Goal: Task Accomplishment & Management: Use online tool/utility

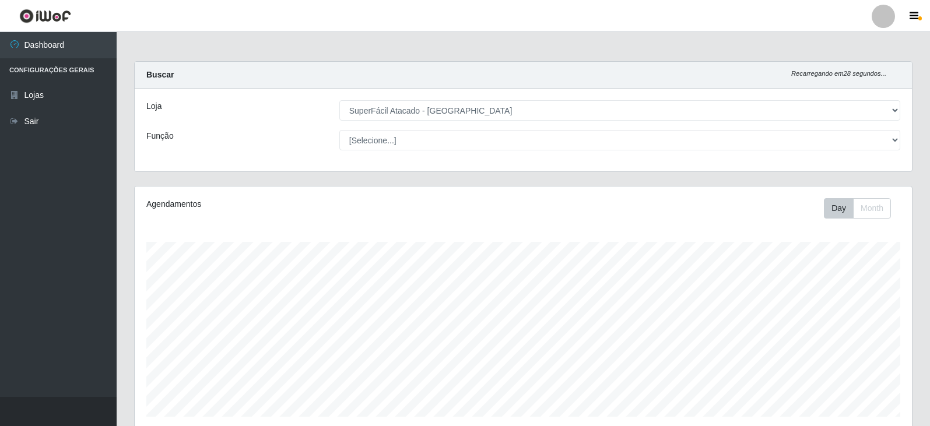
select select "504"
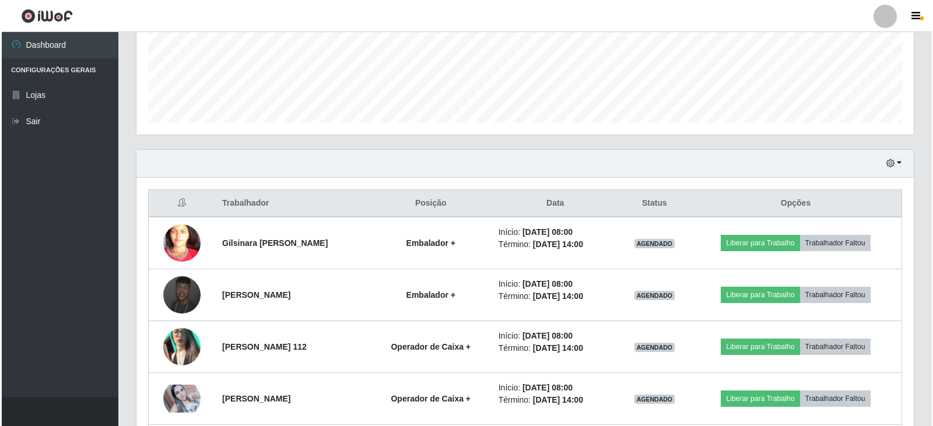
scroll to position [400, 0]
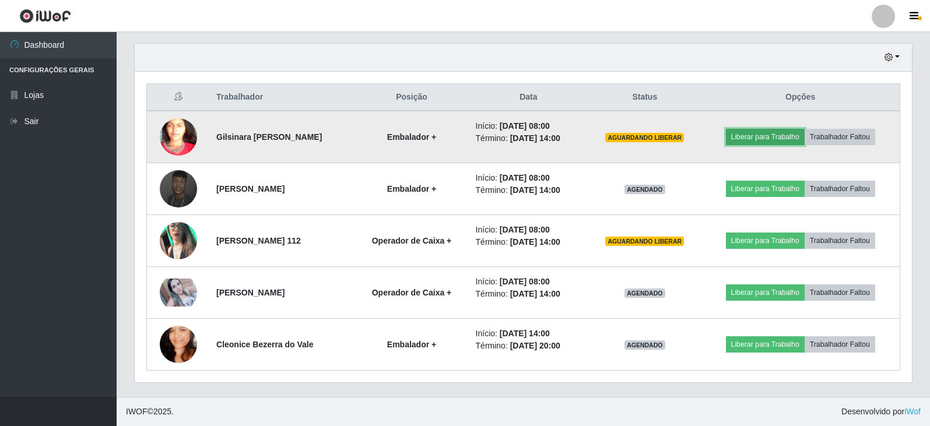
click at [778, 136] on button "Liberar para Trabalho" at bounding box center [765, 137] width 79 height 16
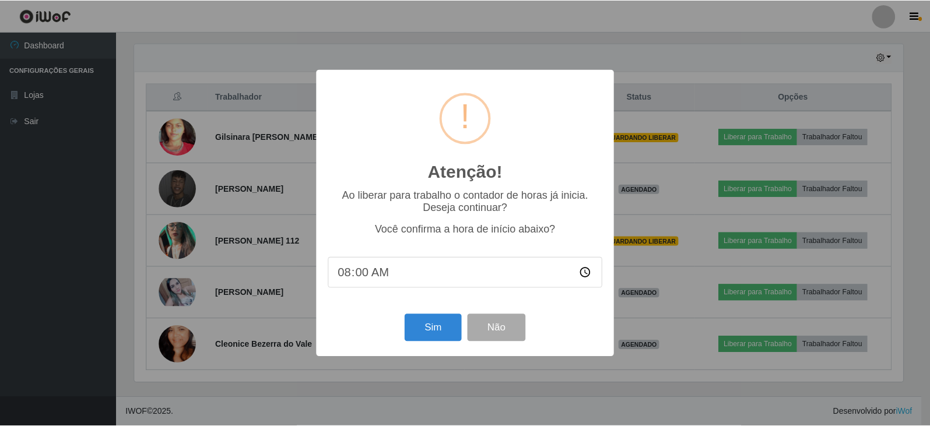
scroll to position [242, 771]
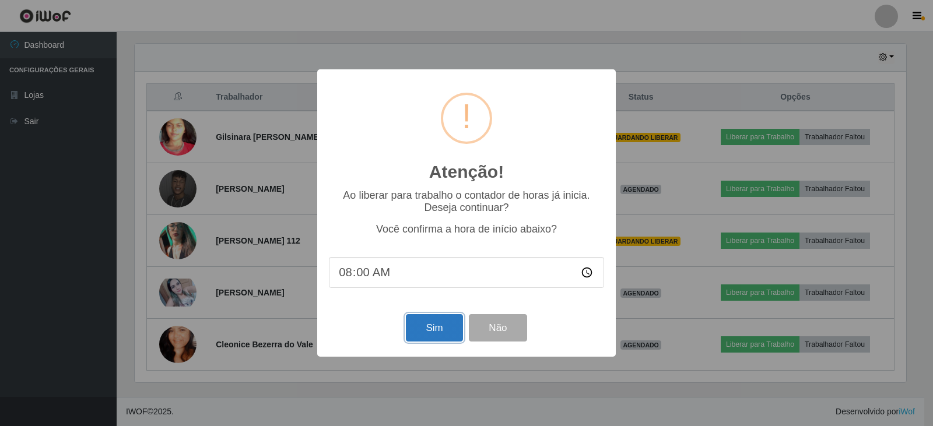
click at [436, 325] on button "Sim" at bounding box center [434, 327] width 57 height 27
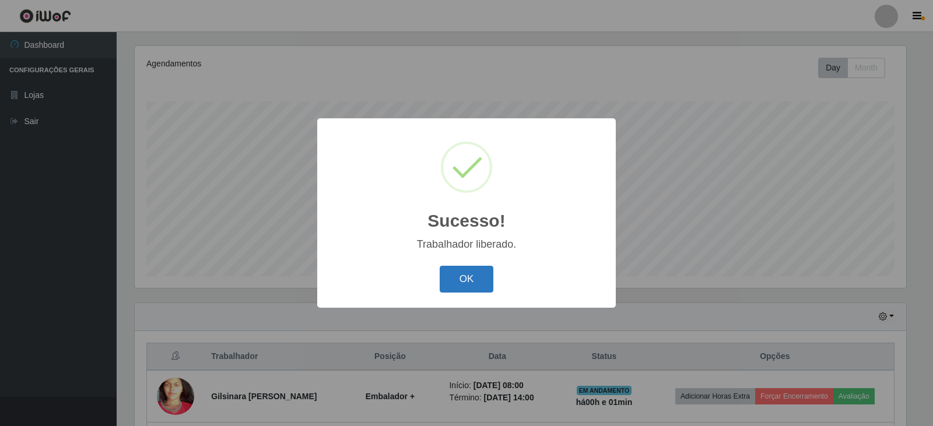
drag, startPoint x: 479, startPoint y: 277, endPoint x: 486, endPoint y: 277, distance: 7.0
click at [482, 278] on button "OK" at bounding box center [467, 279] width 54 height 27
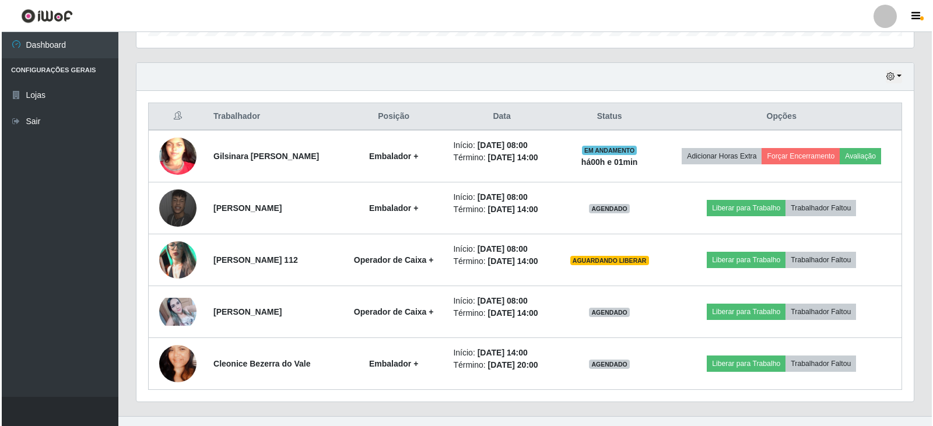
scroll to position [400, 0]
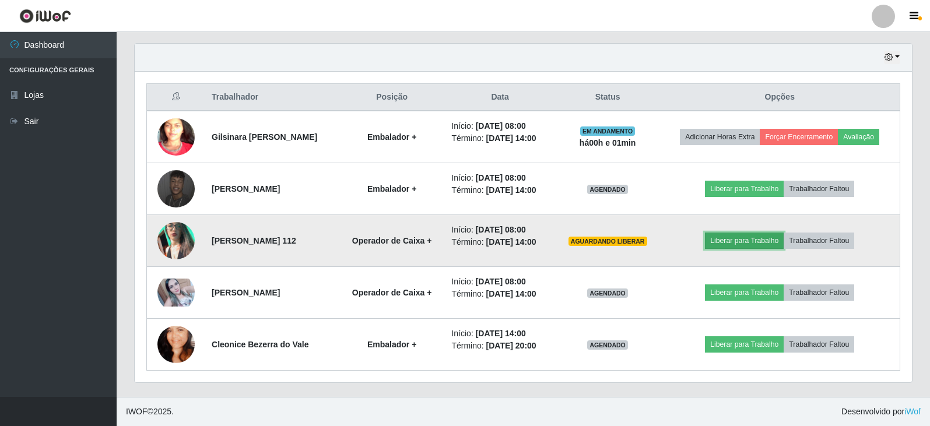
click at [756, 240] on button "Liberar para Trabalho" at bounding box center [744, 241] width 79 height 16
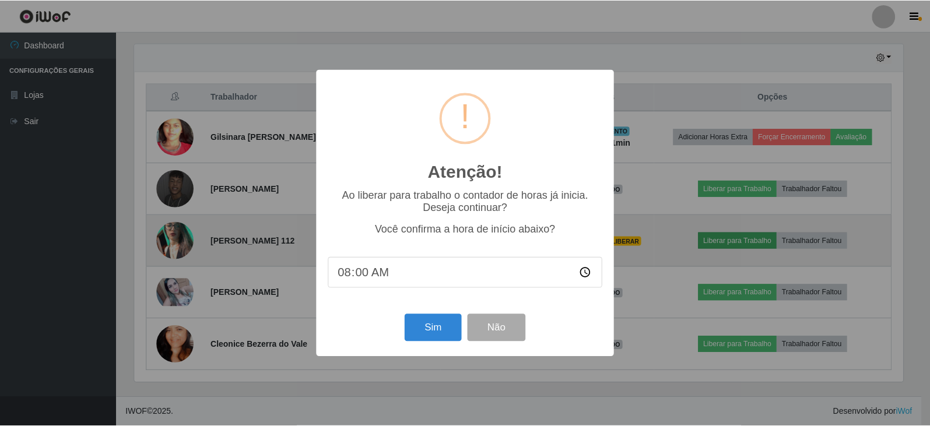
scroll to position [242, 771]
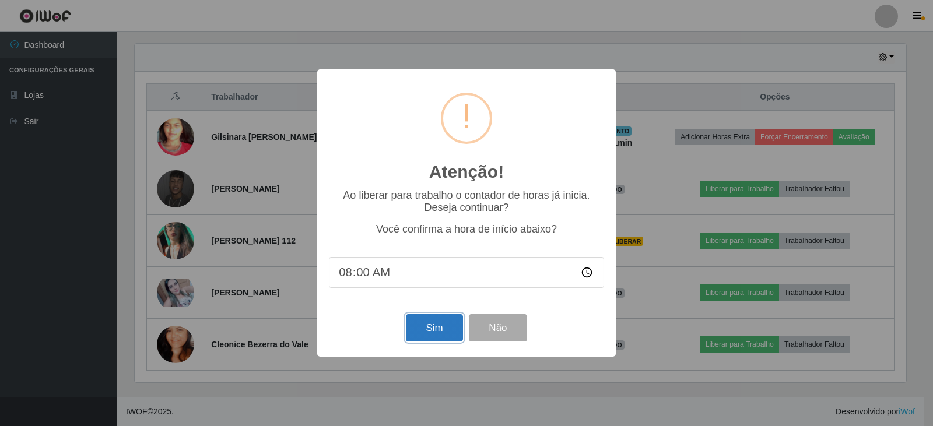
click at [447, 328] on button "Sim" at bounding box center [434, 327] width 57 height 27
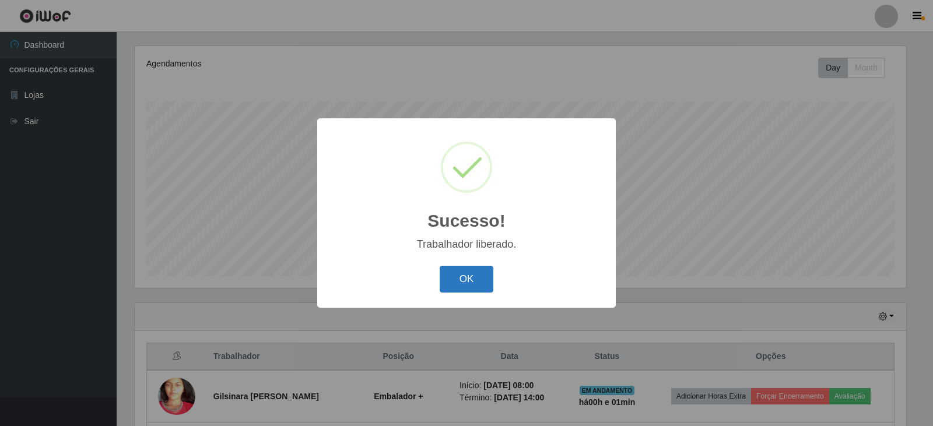
click at [467, 270] on button "OK" at bounding box center [467, 279] width 54 height 27
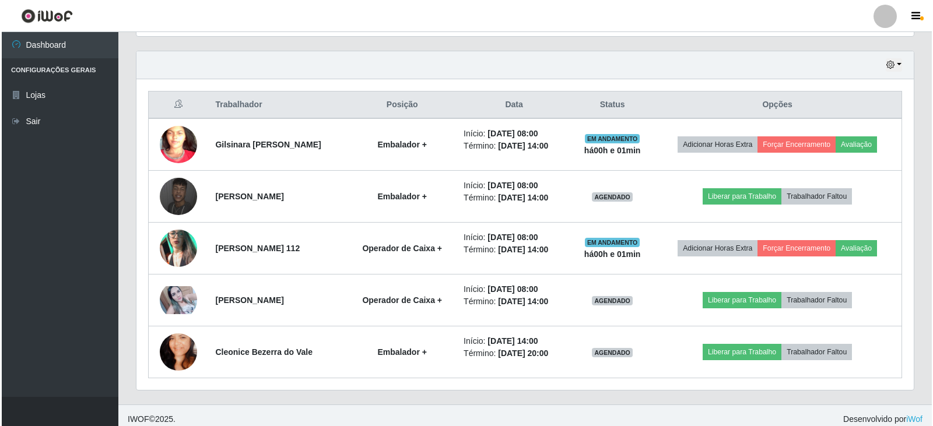
scroll to position [400, 0]
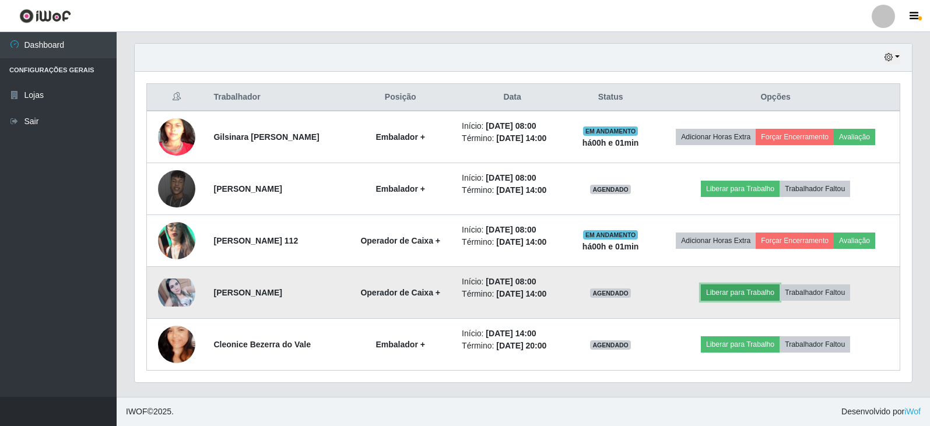
click at [770, 286] on button "Liberar para Trabalho" at bounding box center [740, 293] width 79 height 16
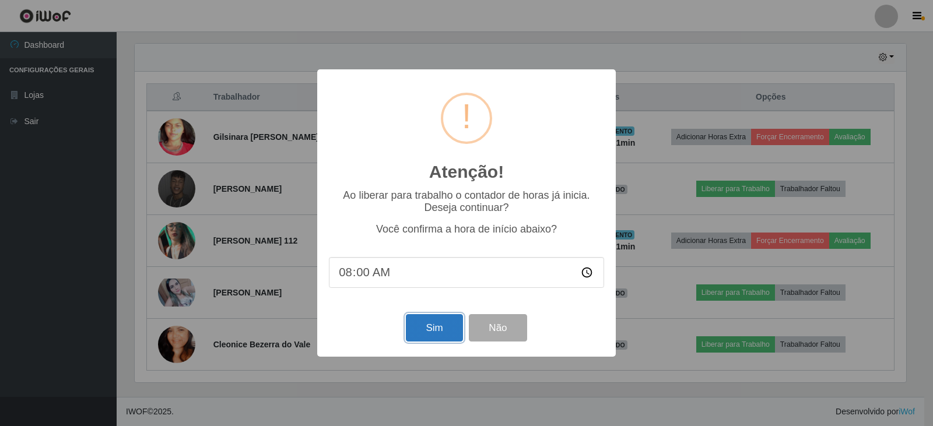
click at [420, 329] on button "Sim" at bounding box center [434, 327] width 57 height 27
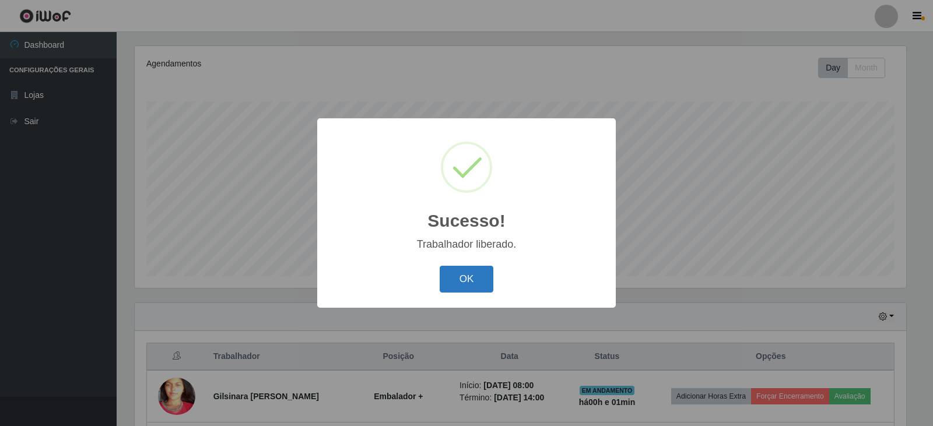
click at [470, 286] on button "OK" at bounding box center [467, 279] width 54 height 27
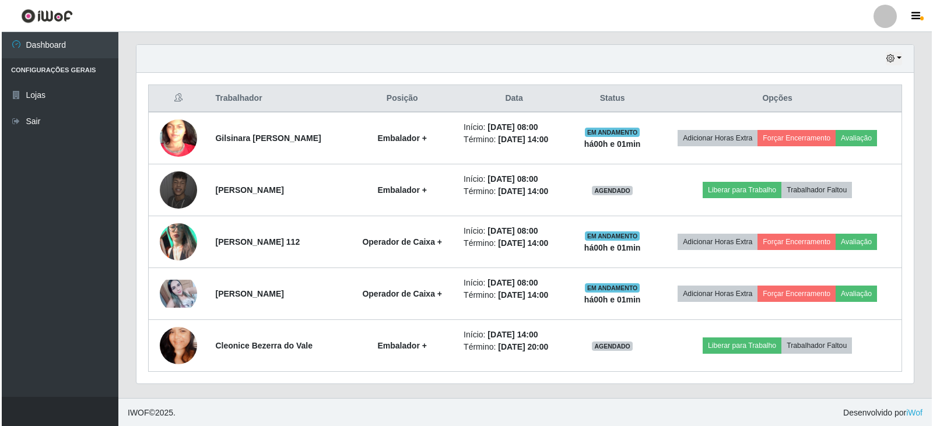
scroll to position [400, 0]
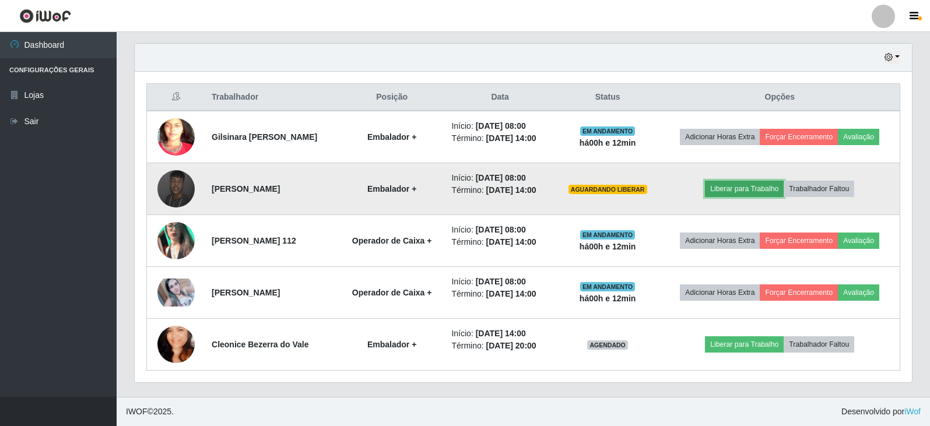
click at [750, 187] on button "Liberar para Trabalho" at bounding box center [744, 189] width 79 height 16
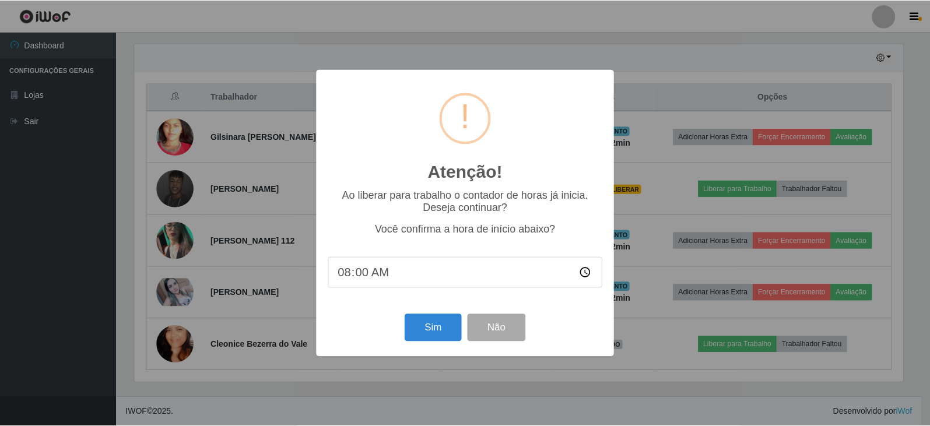
scroll to position [242, 771]
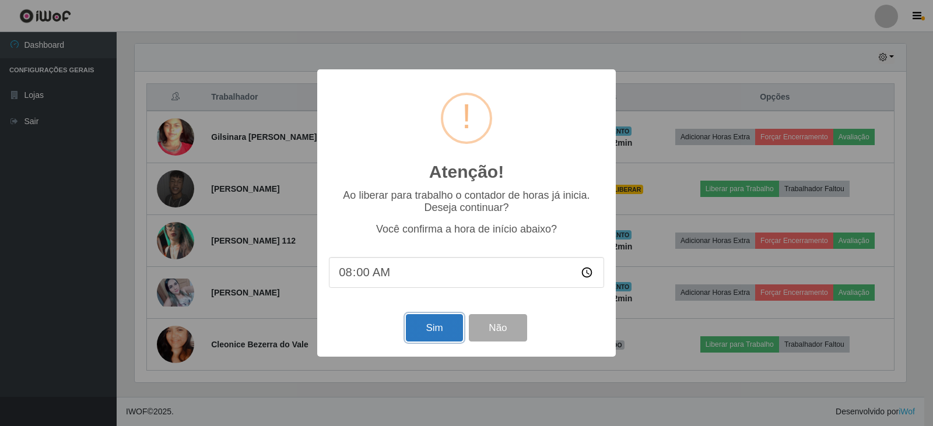
click at [445, 324] on button "Sim" at bounding box center [434, 327] width 57 height 27
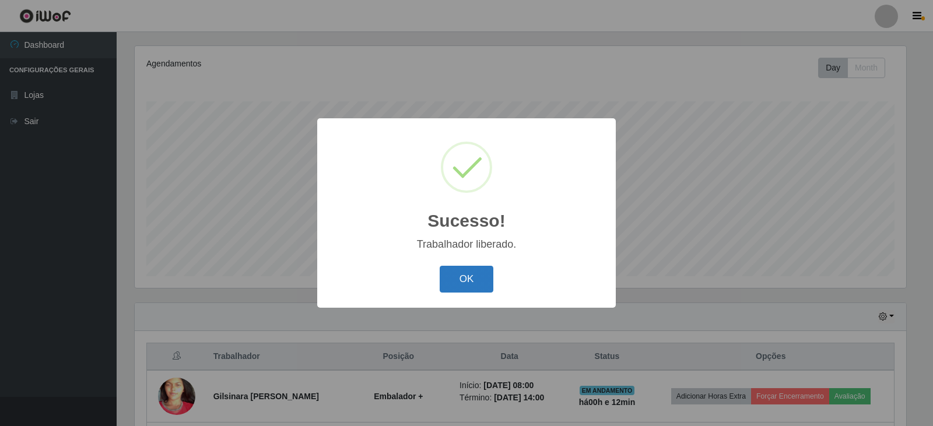
click at [472, 276] on button "OK" at bounding box center [467, 279] width 54 height 27
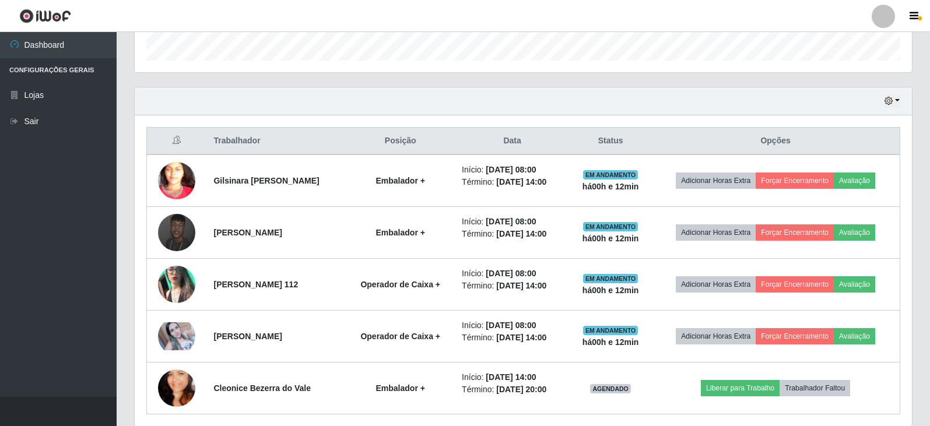
scroll to position [400, 0]
